Goal: Transaction & Acquisition: Purchase product/service

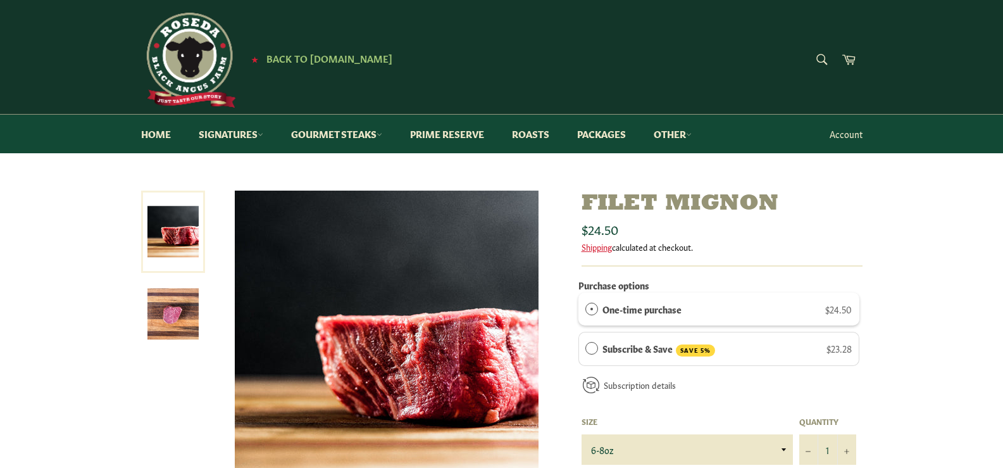
click at [833, 139] on link "Account" at bounding box center [846, 133] width 46 height 37
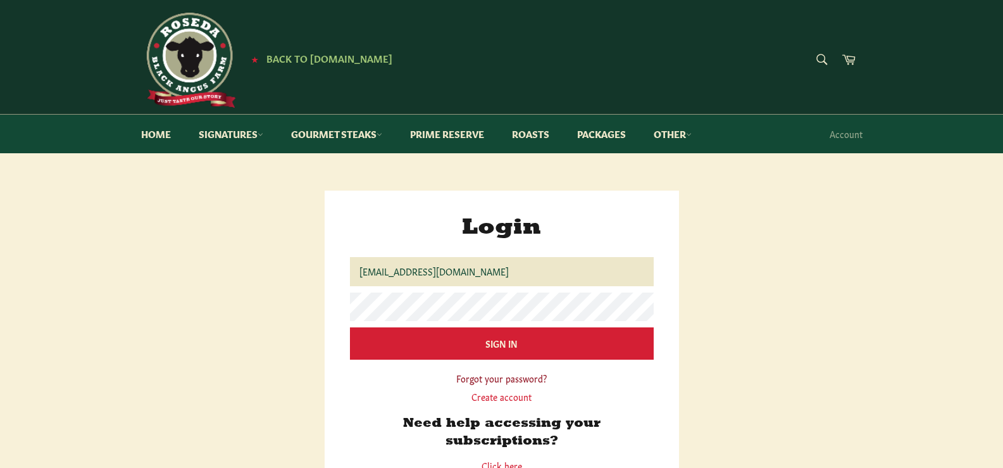
type input "[EMAIL_ADDRESS][DOMAIN_NAME]"
click at [497, 373] on link "Forgot your password?" at bounding box center [501, 377] width 90 height 13
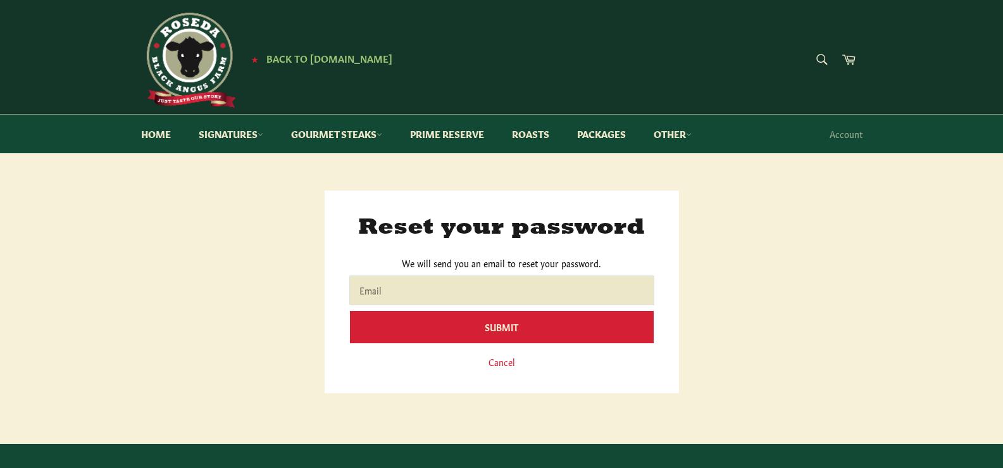
click at [490, 285] on input "Email" at bounding box center [502, 290] width 304 height 28
type input "[EMAIL_ADDRESS][DOMAIN_NAME]"
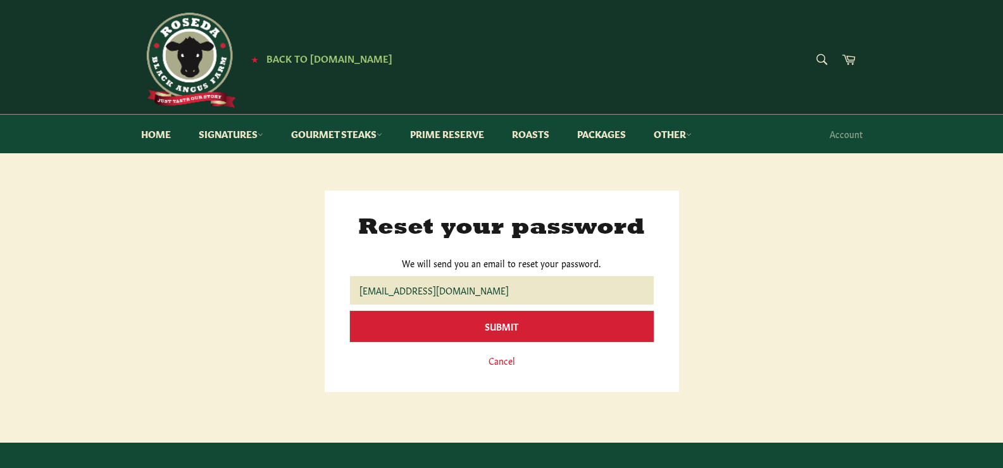
click at [482, 323] on input "Submit" at bounding box center [502, 326] width 304 height 31
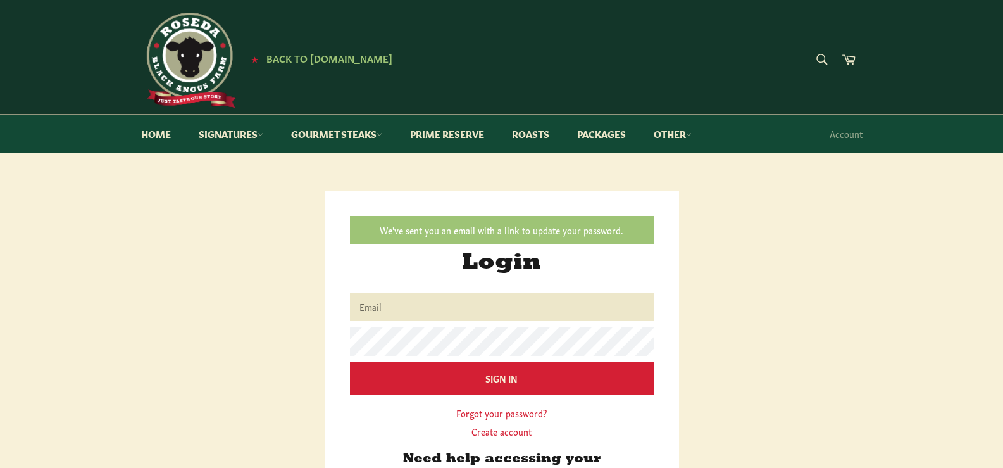
click at [626, 315] on input "Email" at bounding box center [502, 306] width 304 height 28
type input "[EMAIL_ADDRESS][DOMAIN_NAME]"
click at [350, 362] on input "Sign In" at bounding box center [502, 378] width 304 height 32
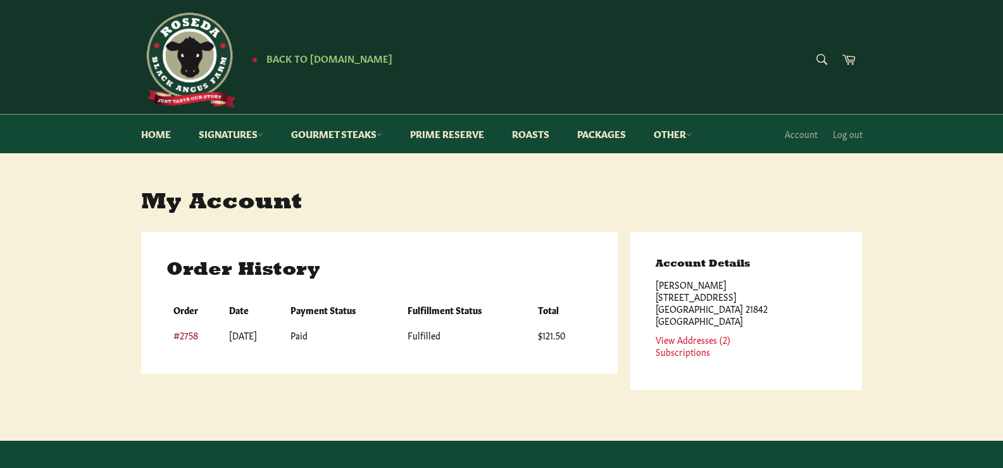
click at [182, 337] on link "#2758" at bounding box center [185, 334] width 25 height 13
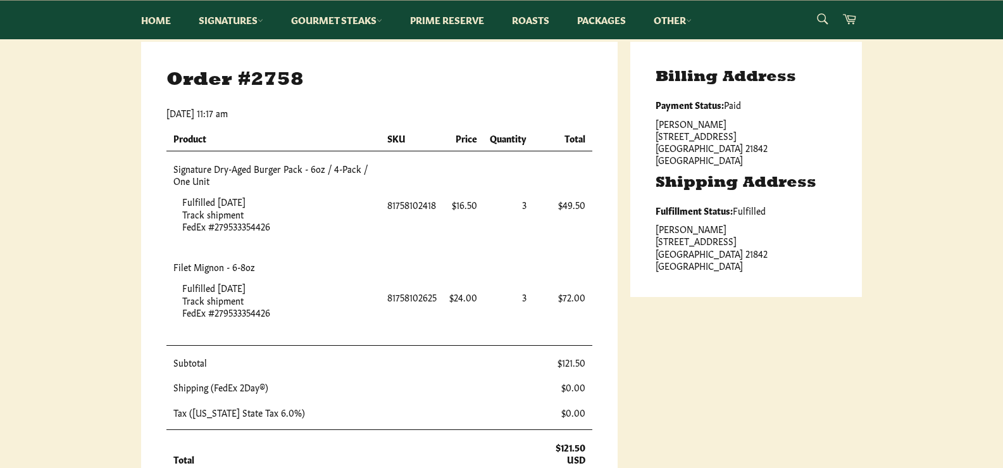
scroll to position [127, 0]
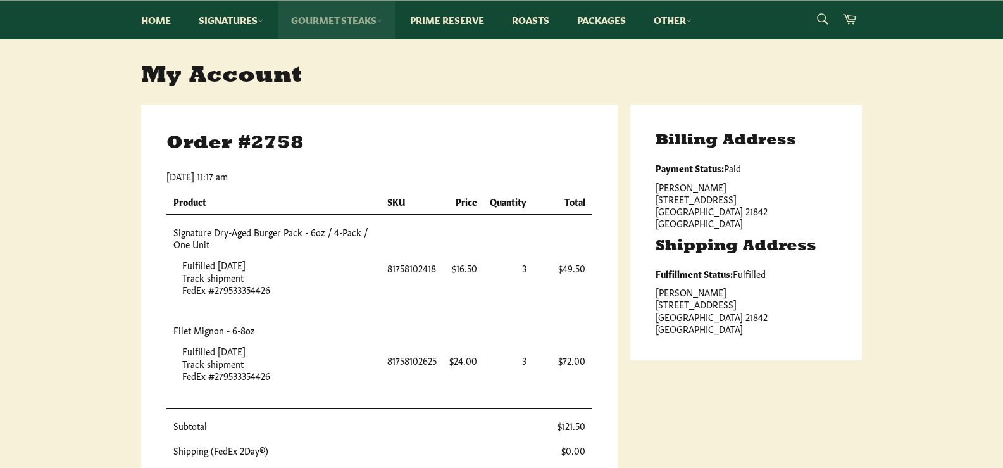
click at [333, 19] on link "Gourmet Steaks" at bounding box center [336, 20] width 116 height 39
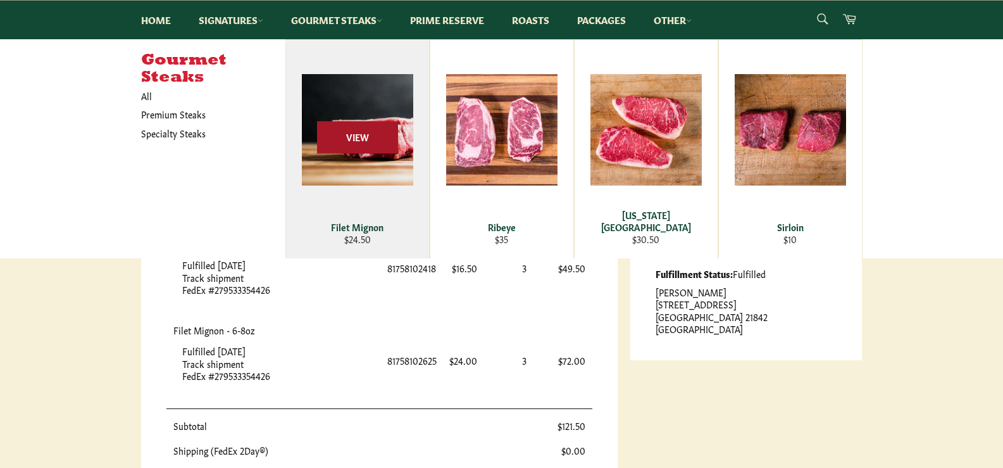
click at [345, 135] on span "View" at bounding box center [357, 137] width 81 height 32
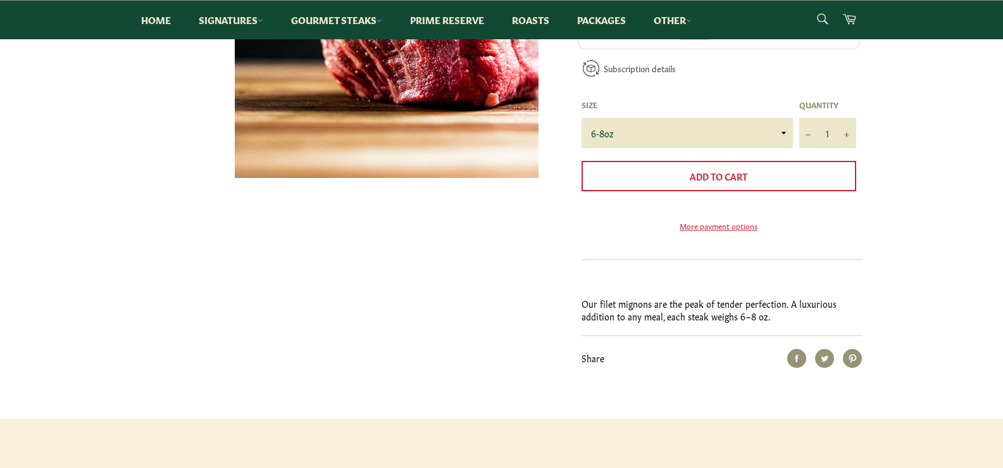
scroll to position [253, 0]
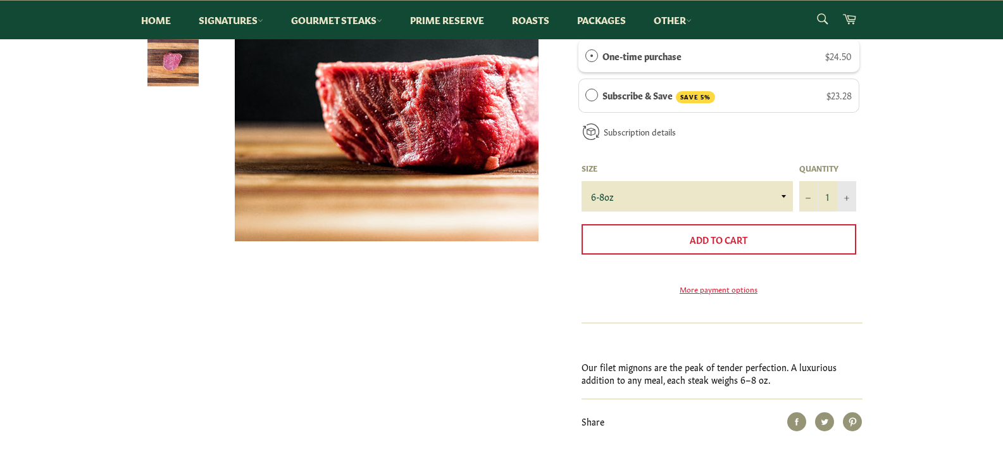
click at [845, 199] on icon "Increase item quantity by one" at bounding box center [846, 198] width 5 height 5
type input "3"
click at [615, 13] on link "Packages" at bounding box center [601, 20] width 74 height 39
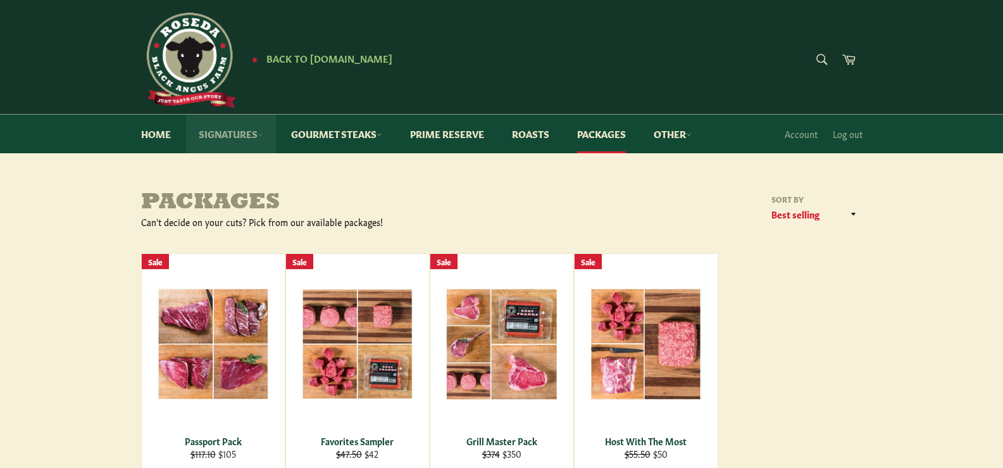
click at [240, 136] on link "Signatures" at bounding box center [231, 134] width 90 height 39
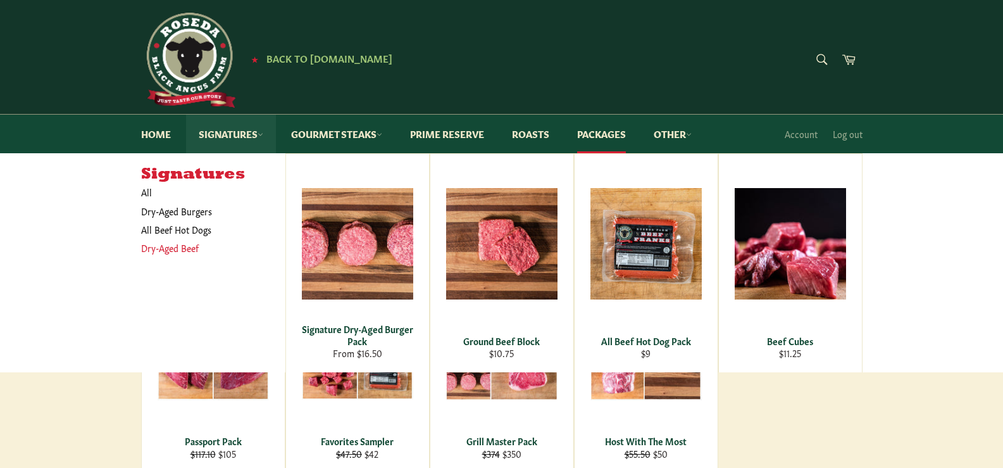
scroll to position [63, 0]
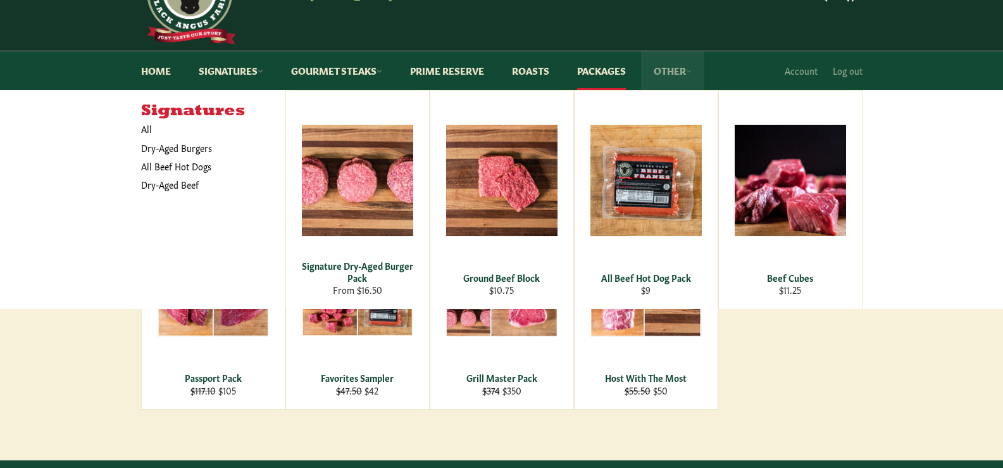
click at [683, 70] on link "Other" at bounding box center [672, 70] width 63 height 39
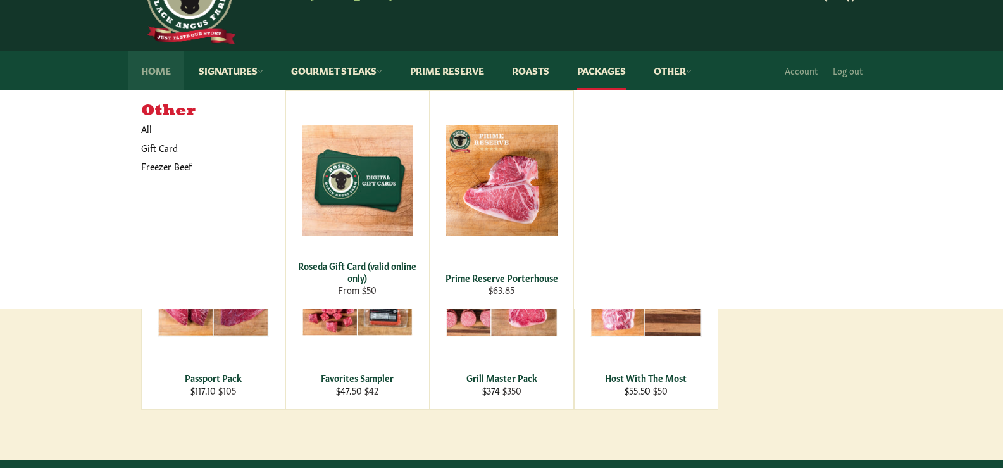
click at [155, 77] on link "Home" at bounding box center [155, 70] width 55 height 39
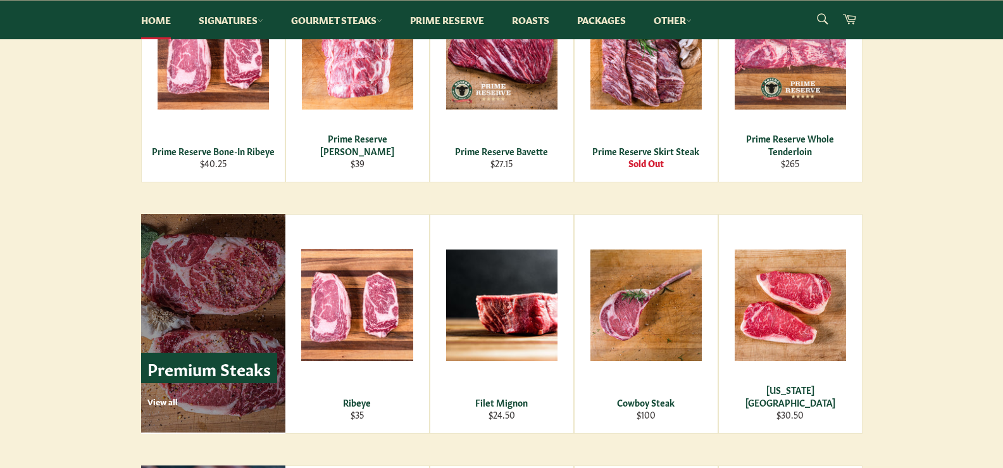
scroll to position [1392, 0]
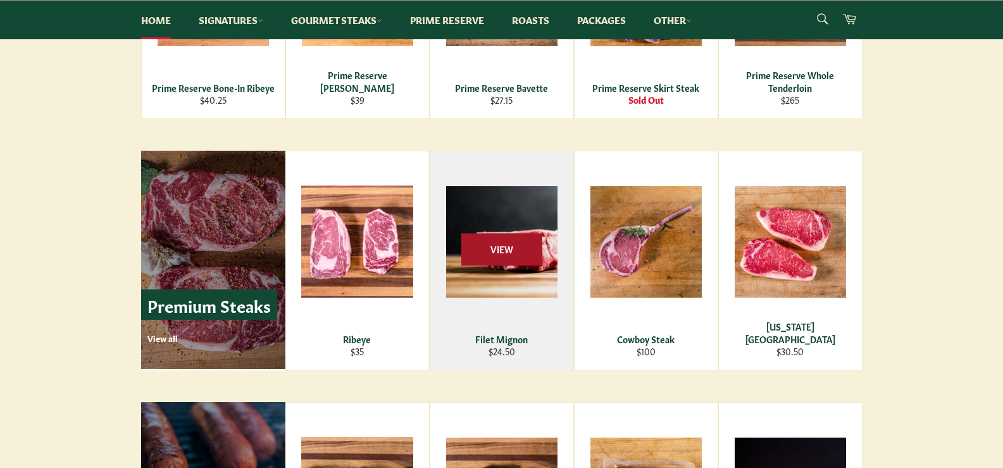
click at [506, 245] on span "View" at bounding box center [501, 249] width 81 height 32
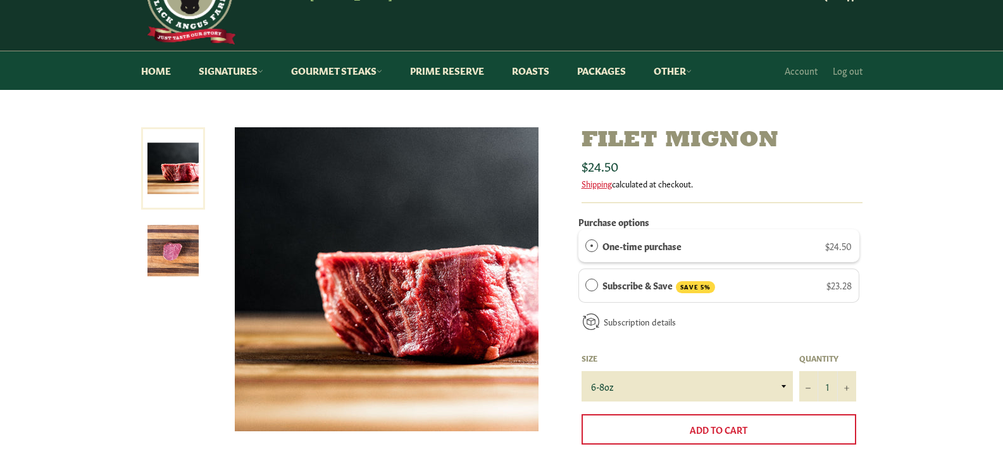
scroll to position [127, 0]
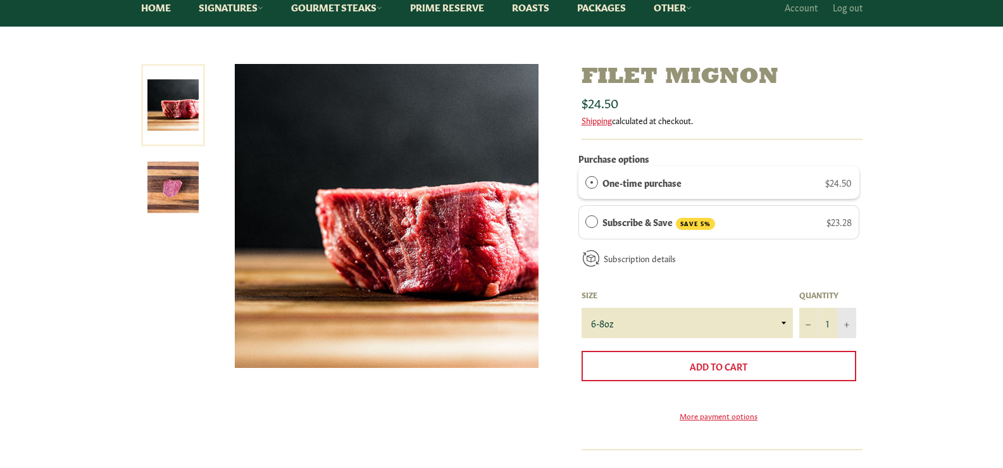
click at [847, 325] on icon "Increase item quantity by one" at bounding box center [846, 324] width 5 height 5
type input "3"
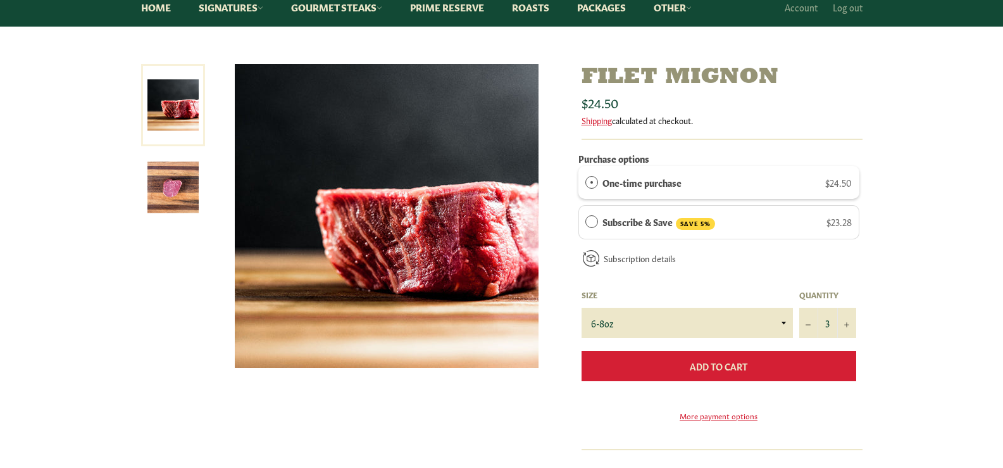
click at [721, 373] on button "Add to Cart" at bounding box center [718, 366] width 275 height 30
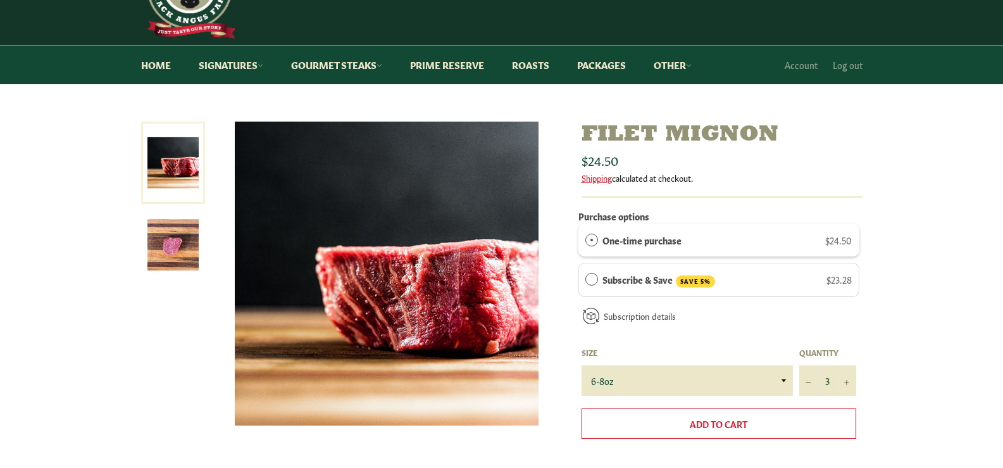
scroll to position [6, 0]
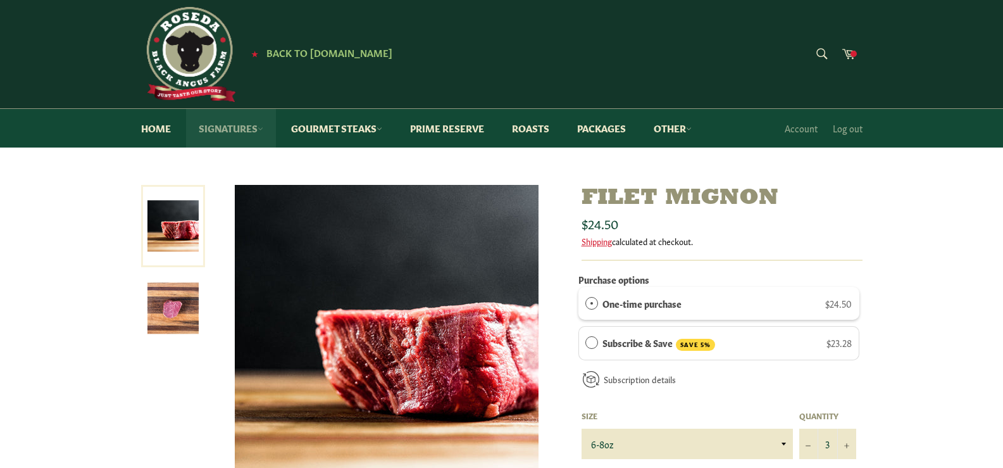
click at [236, 134] on link "Signatures" at bounding box center [231, 128] width 90 height 39
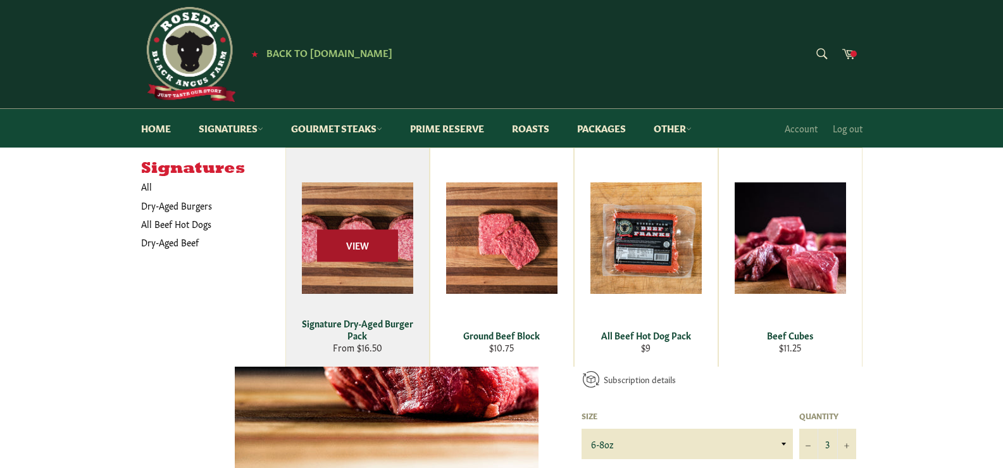
click at [396, 250] on span "View" at bounding box center [357, 246] width 81 height 32
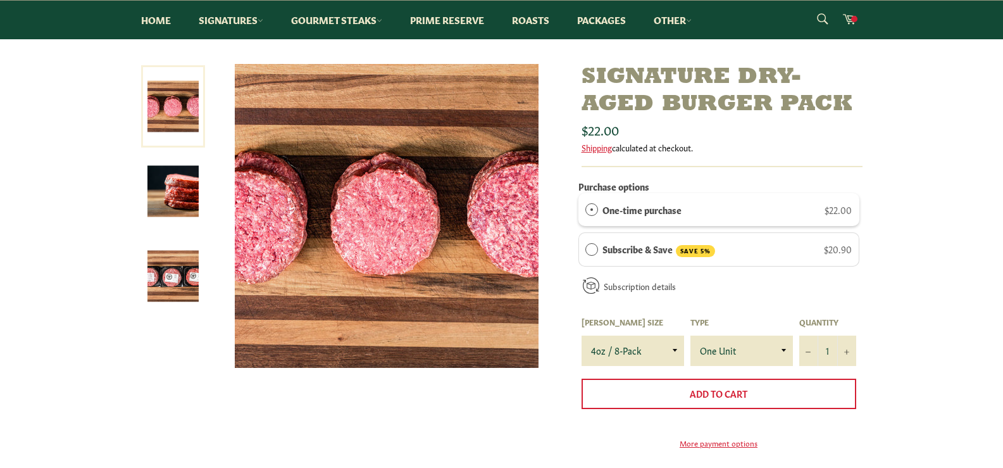
scroll to position [190, 0]
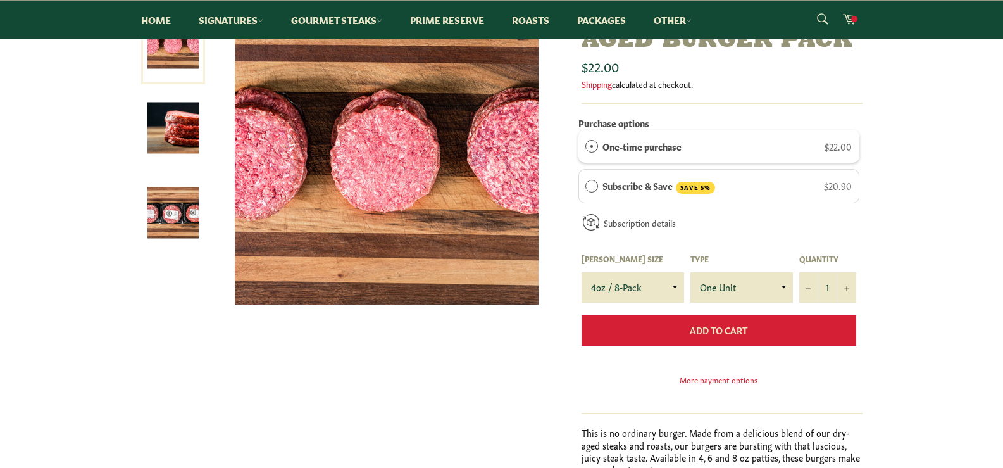
click at [765, 338] on button "Add to Cart" at bounding box center [718, 330] width 275 height 30
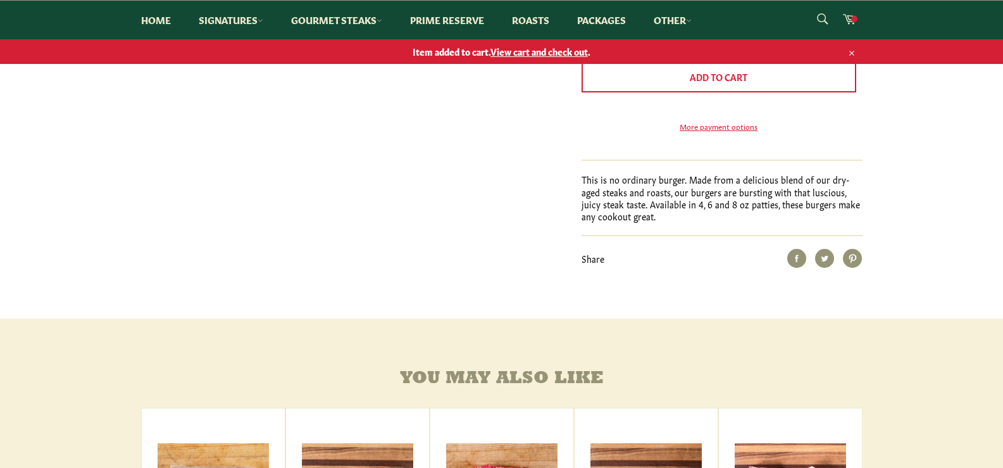
scroll to position [34, 0]
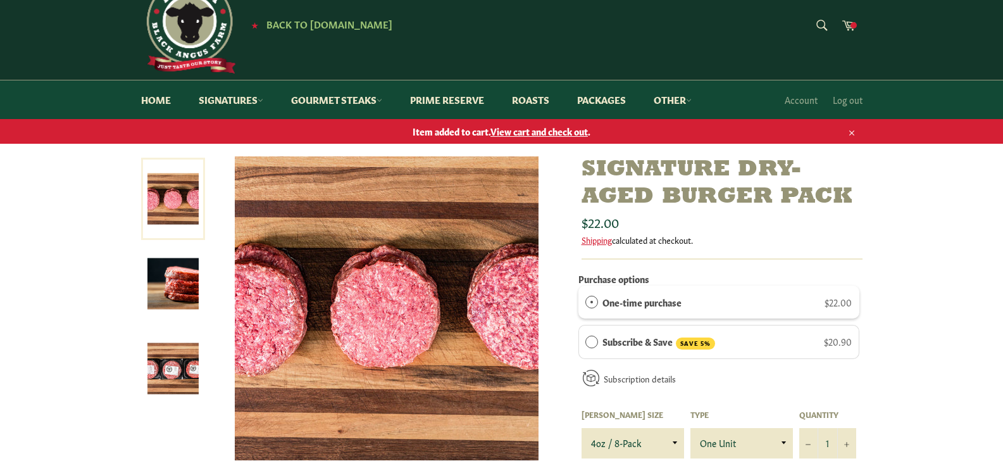
click at [927, 251] on div "Signature Dry-Aged Burger Pack Sale" at bounding box center [501, 441] width 1003 height 571
click at [929, 251] on div "Signature Dry-Aged Burger Pack Sale" at bounding box center [501, 441] width 1003 height 571
click at [931, 251] on div "Signature Dry-Aged Burger Pack Sale" at bounding box center [501, 441] width 1003 height 571
click at [931, 247] on div "Signature Dry-Aged Burger Pack Sale" at bounding box center [501, 441] width 1003 height 571
click at [934, 246] on div "Signature Dry-Aged Burger Pack Sale" at bounding box center [501, 441] width 1003 height 571
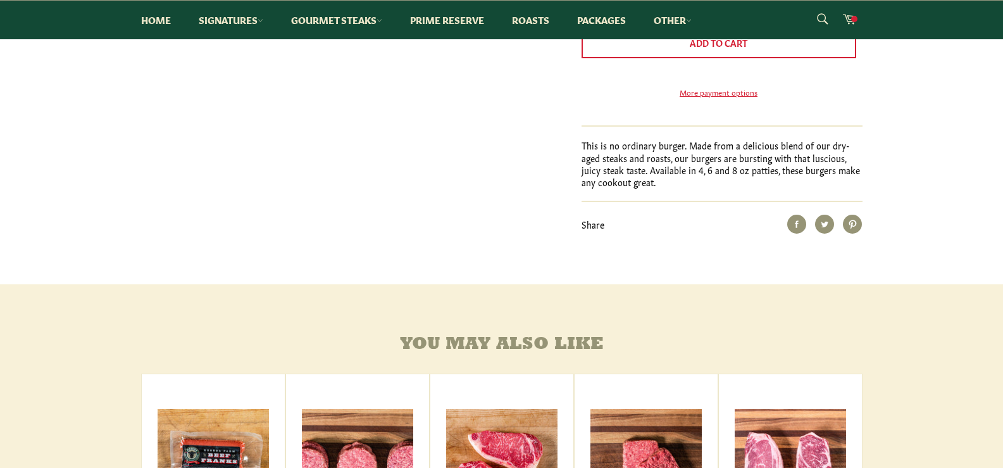
scroll to position [287, 0]
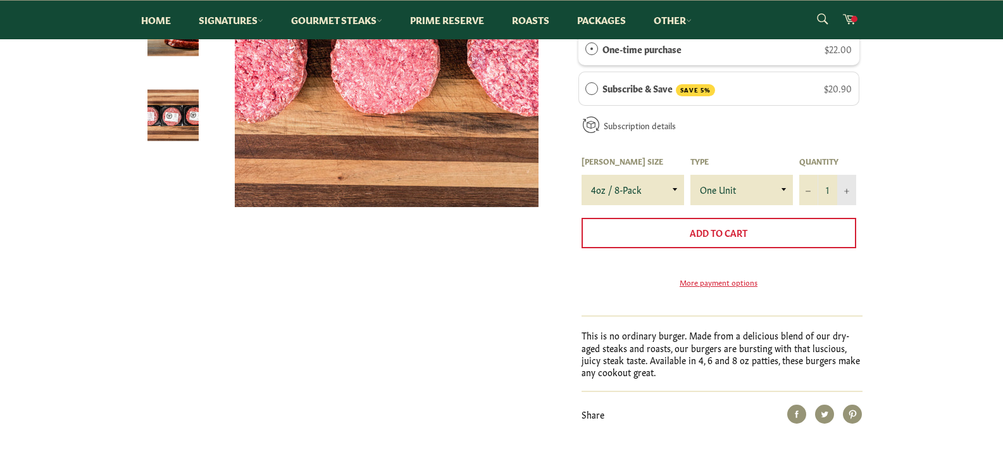
click at [851, 191] on button "+" at bounding box center [846, 190] width 19 height 30
type input "2"
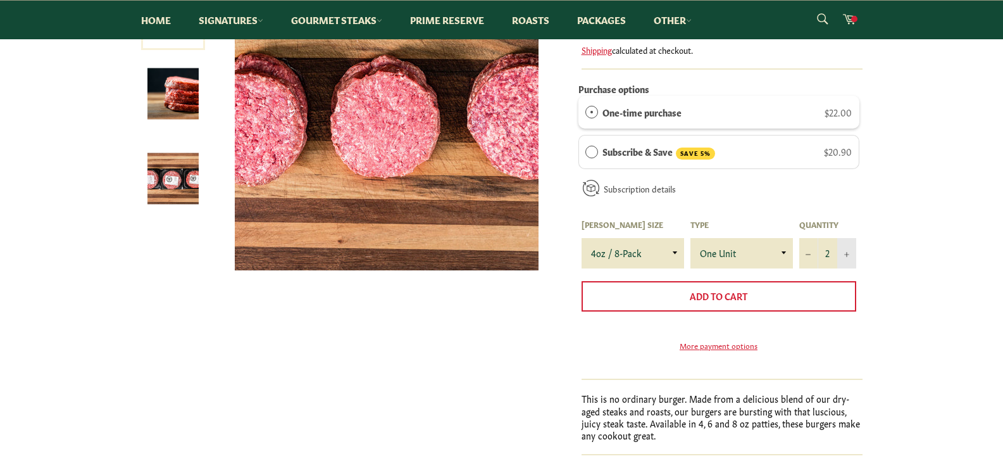
scroll to position [161, 0]
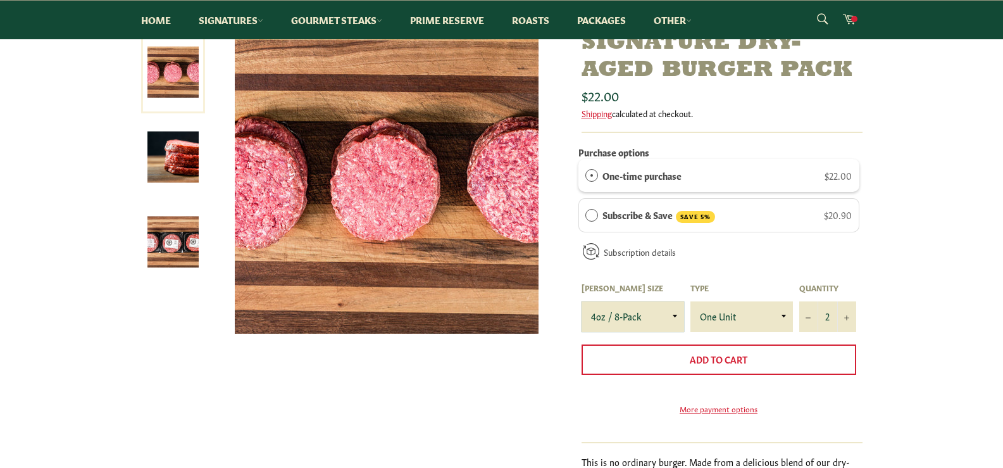
click at [672, 313] on select "4oz / 8-Pack 6oz / 4-Pack 8oz / 4-Pack" at bounding box center [632, 316] width 102 height 30
select select "6oz / 4-Pack"
click at [581, 301] on select "4oz / 8-Pack 6oz / 4-Pack 8oz / 4-Pack" at bounding box center [632, 316] width 102 height 30
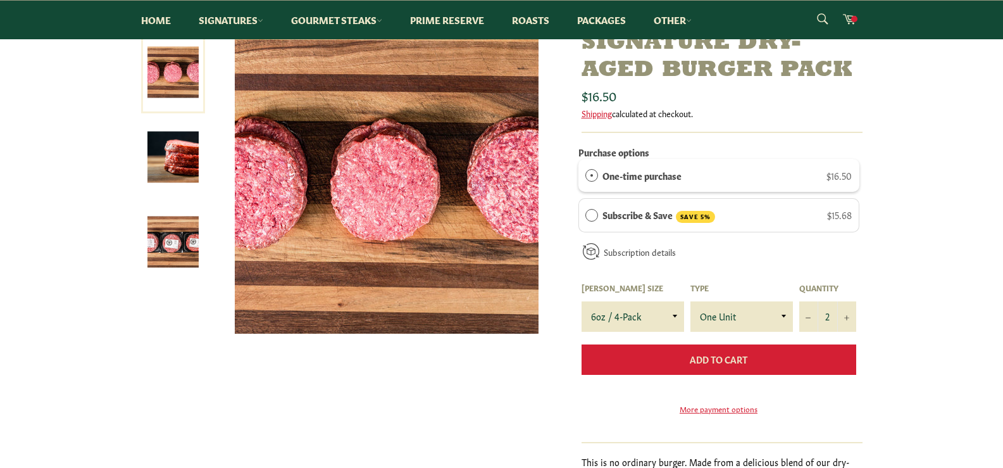
click at [735, 363] on span "Add to Cart" at bounding box center [719, 358] width 58 height 13
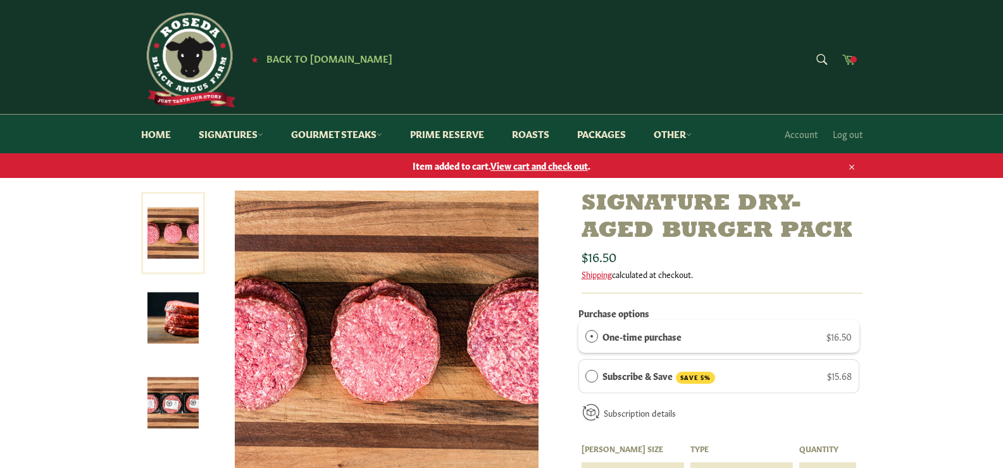
click at [854, 56] on span at bounding box center [853, 59] width 6 height 6
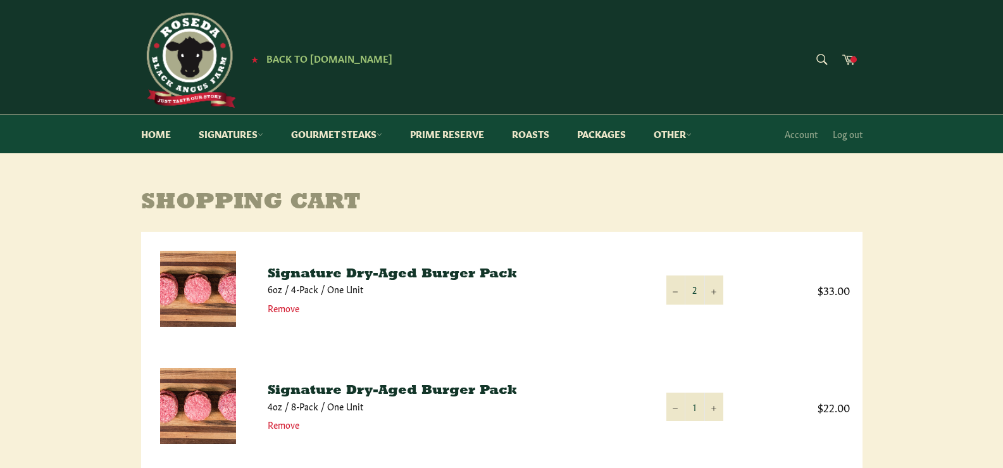
scroll to position [127, 0]
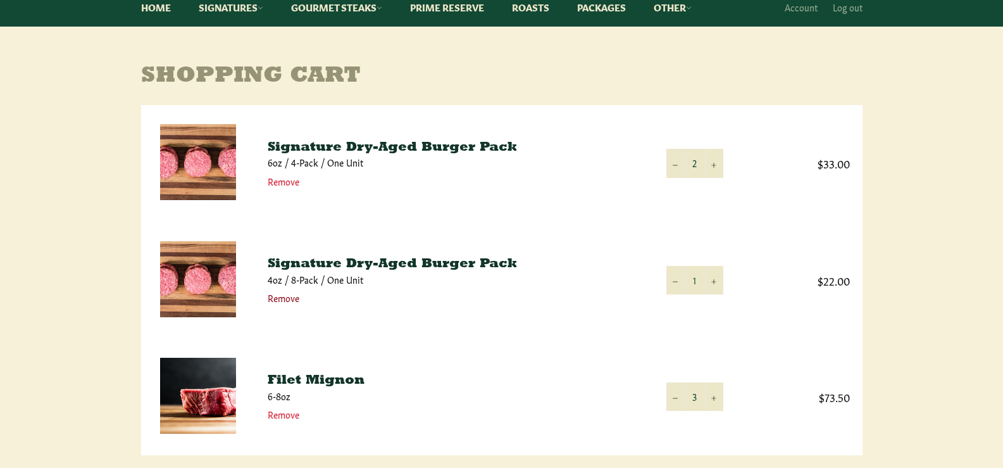
drag, startPoint x: 280, startPoint y: 298, endPoint x: 282, endPoint y: 289, distance: 9.8
click at [280, 297] on link "Remove" at bounding box center [284, 297] width 32 height 13
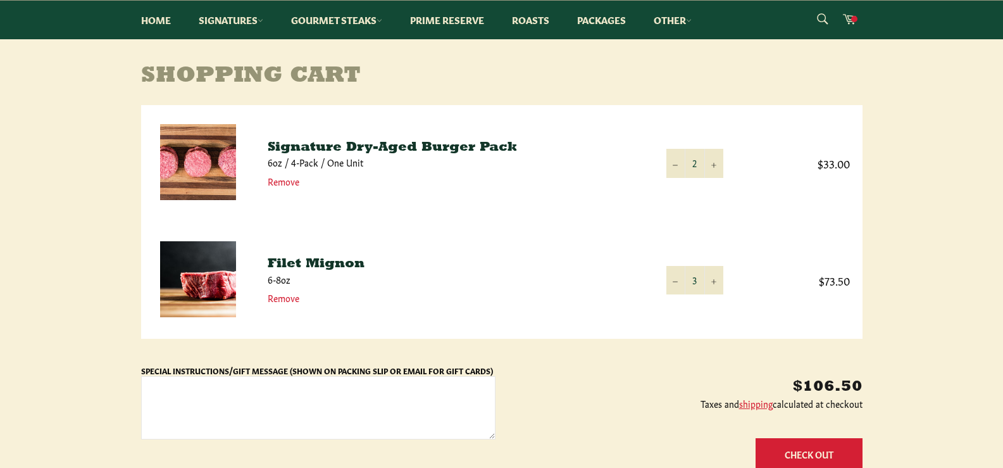
scroll to position [190, 0]
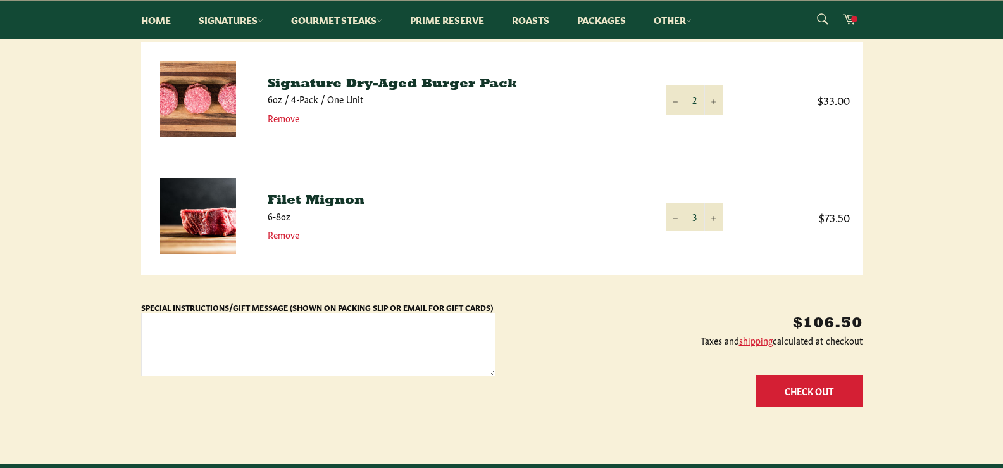
click at [816, 388] on button "Check Out" at bounding box center [808, 391] width 107 height 32
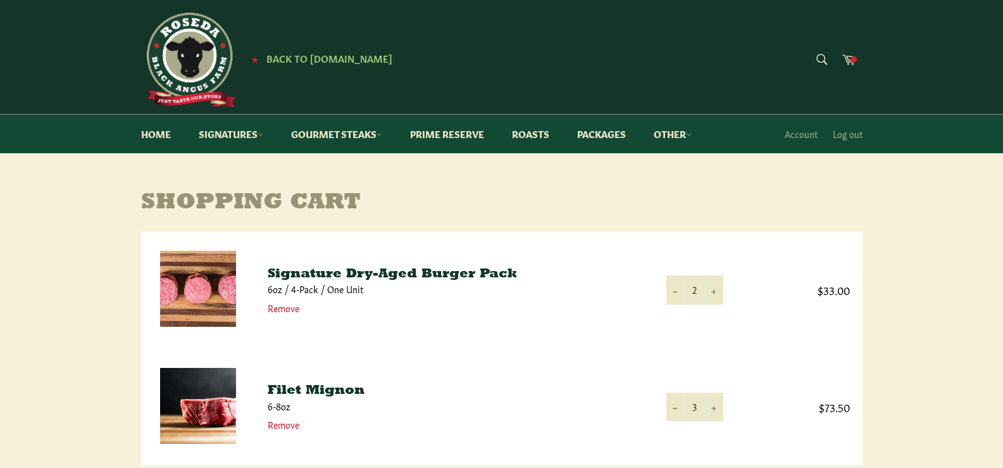
scroll to position [190, 0]
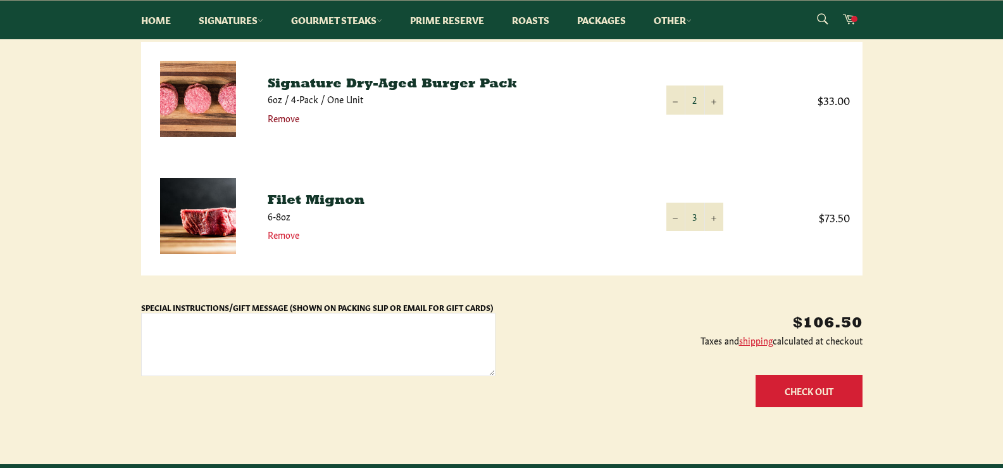
click at [281, 120] on link "Remove" at bounding box center [284, 117] width 32 height 13
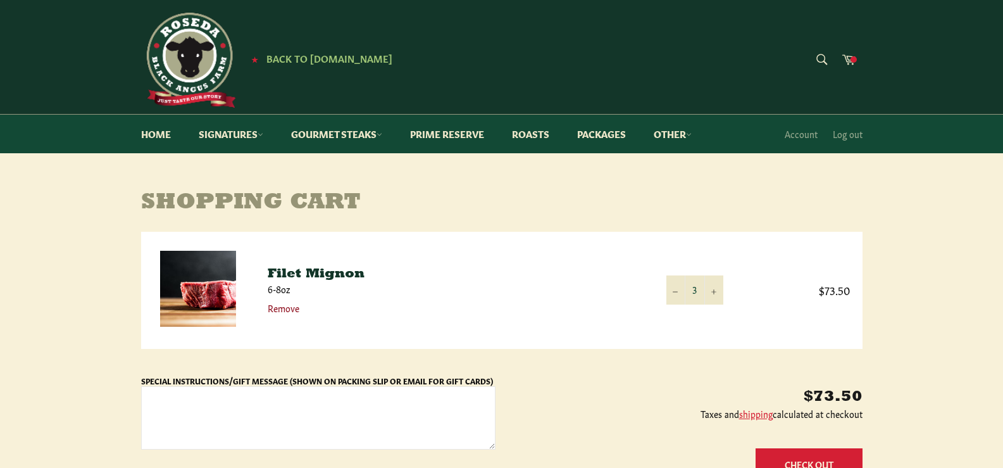
click at [288, 311] on link "Remove" at bounding box center [284, 307] width 32 height 13
